Goal: Find specific page/section: Find specific page/section

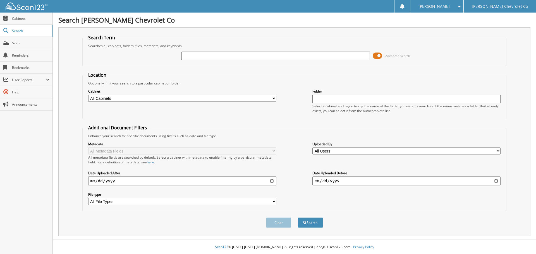
click at [204, 55] on input "text" at bounding box center [275, 56] width 188 height 8
type input "[PERSON_NAME]"
click at [298, 218] on button "Search" at bounding box center [310, 223] width 25 height 10
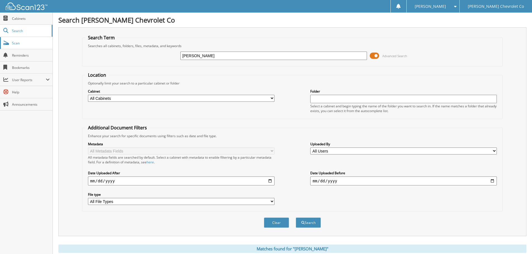
click at [20, 39] on link "Scan" at bounding box center [26, 43] width 52 height 12
